Goal: Task Accomplishment & Management: Complete application form

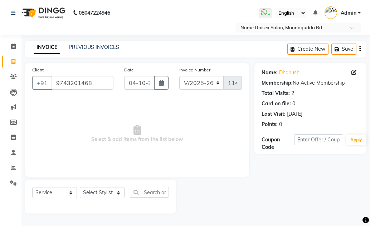
select select "7047"
select select "service"
click at [15, 62] on icon at bounding box center [13, 61] width 4 height 5
click at [7, 60] on link "Invoice" at bounding box center [10, 62] width 17 height 12
select select "service"
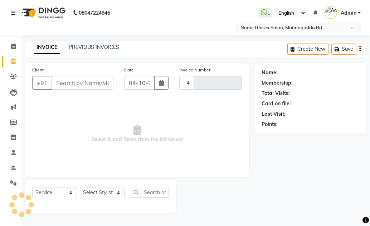
type input "1140"
select select "7047"
click at [160, 82] on icon "button" at bounding box center [161, 83] width 5 height 6
select select "10"
select select "2025"
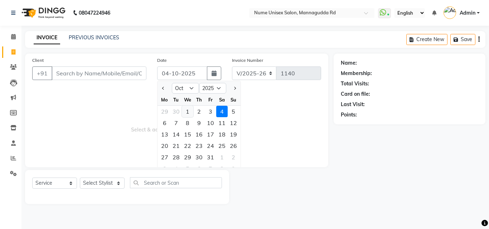
click at [186, 112] on div "1" at bounding box center [187, 111] width 11 height 11
type input "01-10-2025"
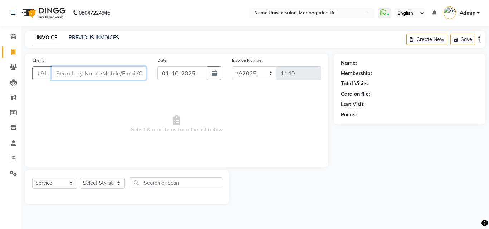
click at [117, 76] on input "Client" at bounding box center [99, 74] width 95 height 14
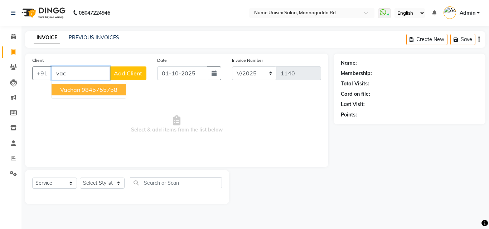
click at [96, 92] on ngb-highlight "9845755758" at bounding box center [100, 89] width 36 height 7
type input "9845755758"
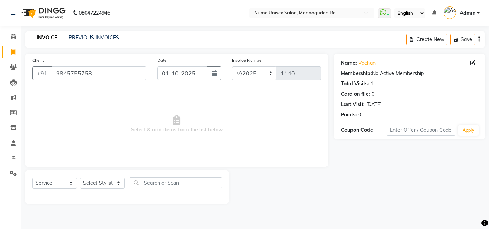
click at [369, 58] on div "Name: Vachan Membership: No Active Membership Total Visits: 1 Card on file: 0 L…" at bounding box center [408, 88] width 137 height 62
click at [369, 63] on icon at bounding box center [472, 62] width 5 height 5
select select "[DEMOGRAPHIC_DATA]"
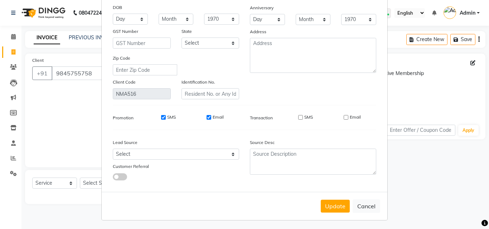
scroll to position [88, 0]
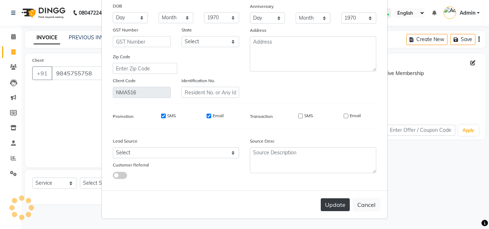
click at [331, 204] on button "Update" at bounding box center [334, 204] width 29 height 13
select select
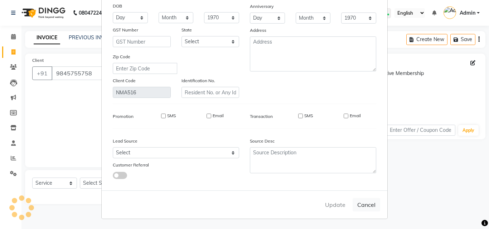
select select
checkbox input "false"
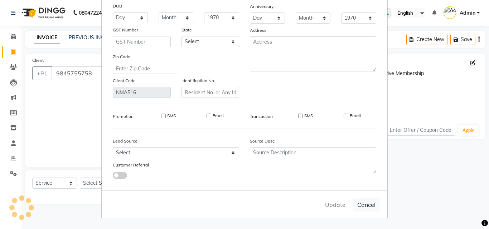
checkbox input "false"
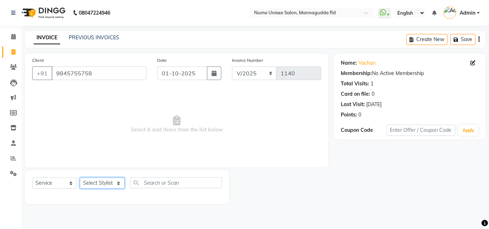
click at [117, 186] on select "Select Stylist Admin [PERSON_NAME] [PERSON_NAME] S [PERSON_NAME] Mohd [PERSON_N…" at bounding box center [102, 183] width 45 height 11
select select "60533"
click at [80, 178] on select "Select Stylist Admin [PERSON_NAME] [PERSON_NAME] S [PERSON_NAME] Mohd [PERSON_N…" at bounding box center [102, 183] width 45 height 11
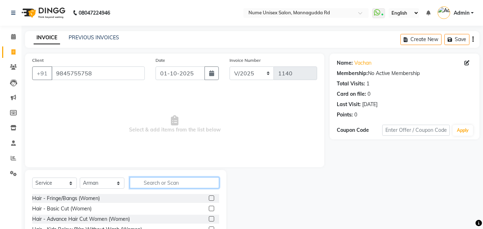
click at [174, 186] on input "text" at bounding box center [174, 182] width 89 height 11
click at [369, 60] on div "Name: Vachan Membership: No Active Membership Total Visits: 1 Card on file: 0 L…" at bounding box center [405, 88] width 136 height 62
click at [369, 63] on icon at bounding box center [467, 62] width 5 height 5
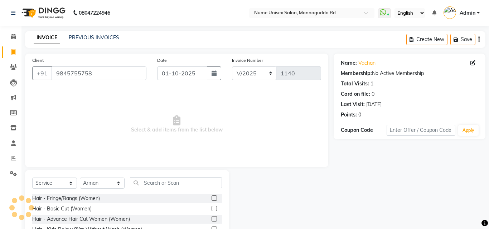
select select "[DEMOGRAPHIC_DATA]"
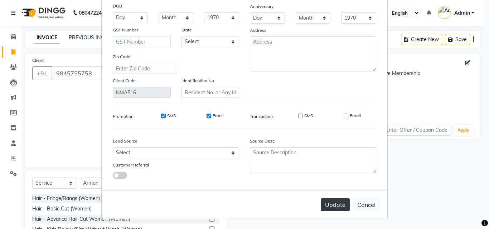
click at [330, 207] on button "Update" at bounding box center [334, 204] width 29 height 13
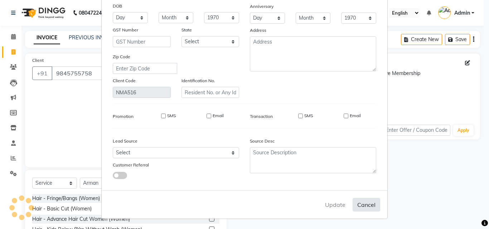
select select
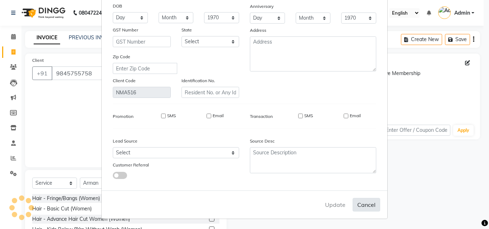
select select
checkbox input "false"
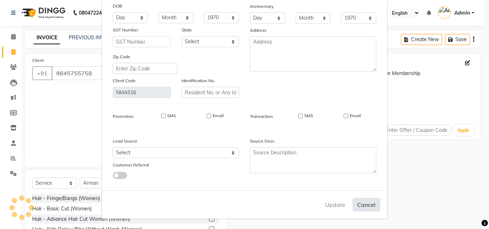
checkbox input "false"
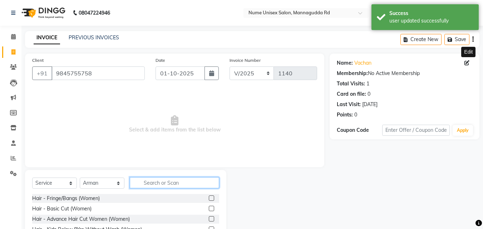
click at [172, 184] on input "text" at bounding box center [174, 182] width 89 height 11
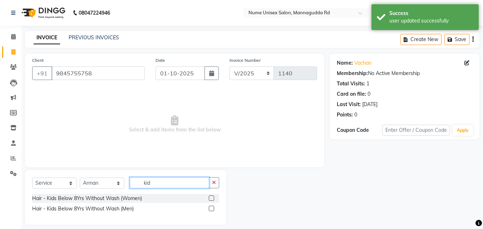
type input "kid"
click at [212, 209] on label at bounding box center [211, 208] width 5 height 5
click at [212, 209] on input "checkbox" at bounding box center [211, 209] width 5 height 5
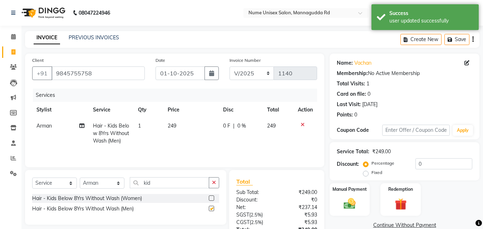
checkbox input "false"
click at [369, 164] on input "0" at bounding box center [444, 163] width 57 height 11
